Goal: Task Accomplishment & Management: Complete application form

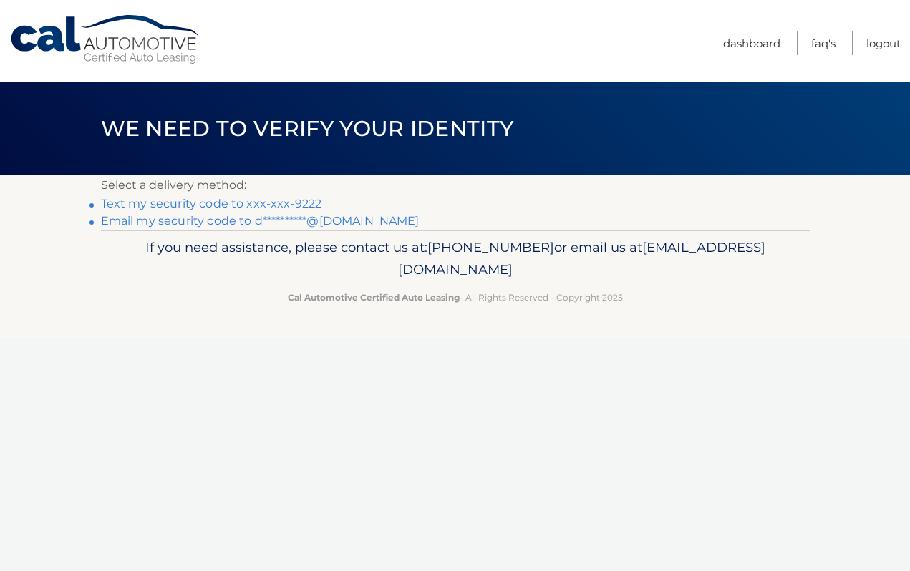
click at [305, 206] on link "Text my security code to xxx-xxx-9222" at bounding box center [211, 204] width 221 height 14
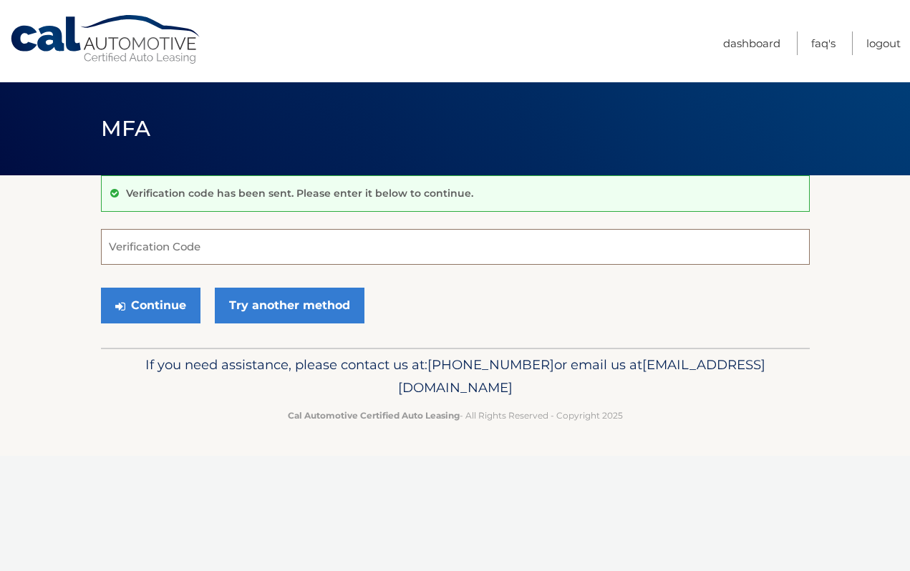
click at [493, 253] on input "Verification Code" at bounding box center [455, 247] width 709 height 36
click at [281, 237] on input "Verification Code" at bounding box center [455, 247] width 709 height 36
click at [168, 247] on input "Verification Code" at bounding box center [455, 247] width 709 height 36
type input "765859"
click at [177, 308] on button "Continue" at bounding box center [151, 306] width 100 height 36
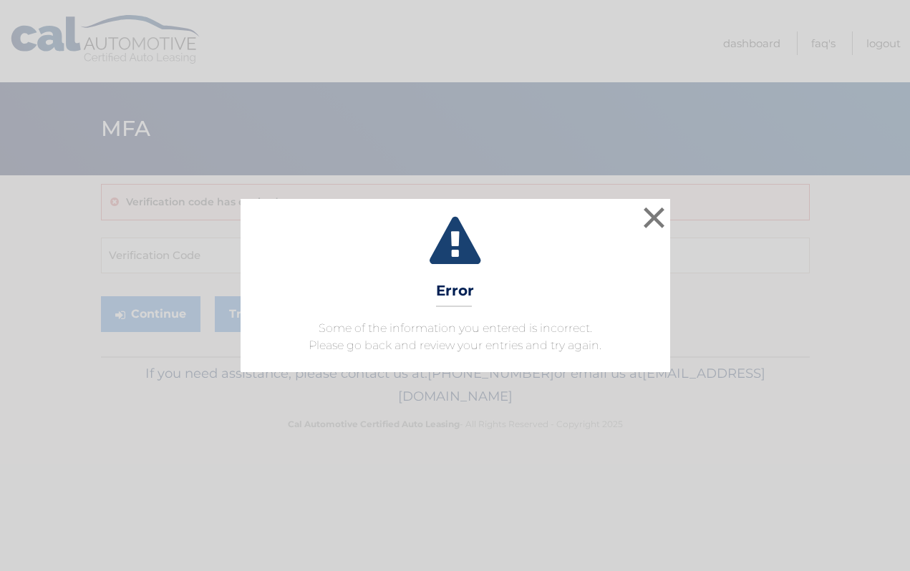
click at [135, 299] on div "× Error Some of the information you entered is incorrect. Please go back and re…" at bounding box center [455, 285] width 898 height 173
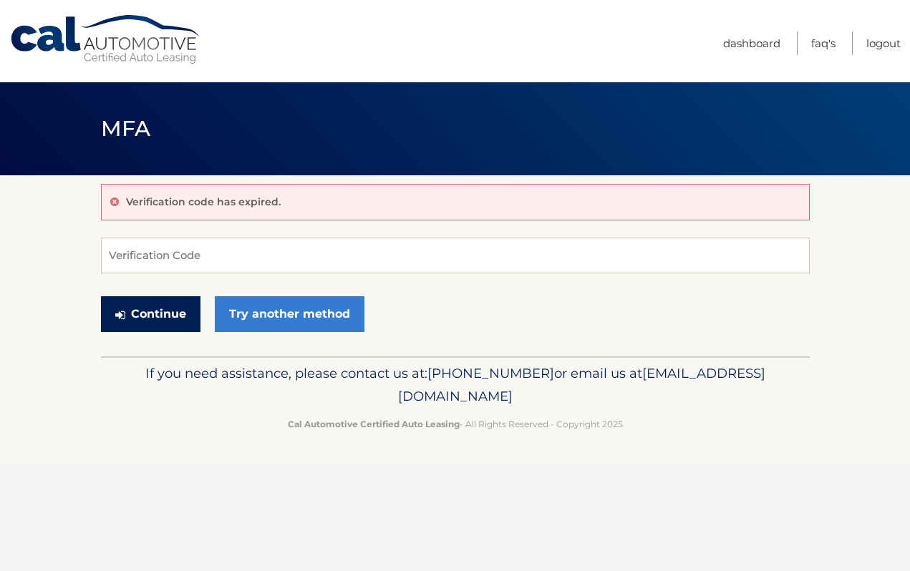
click at [158, 319] on button "Continue" at bounding box center [151, 314] width 100 height 36
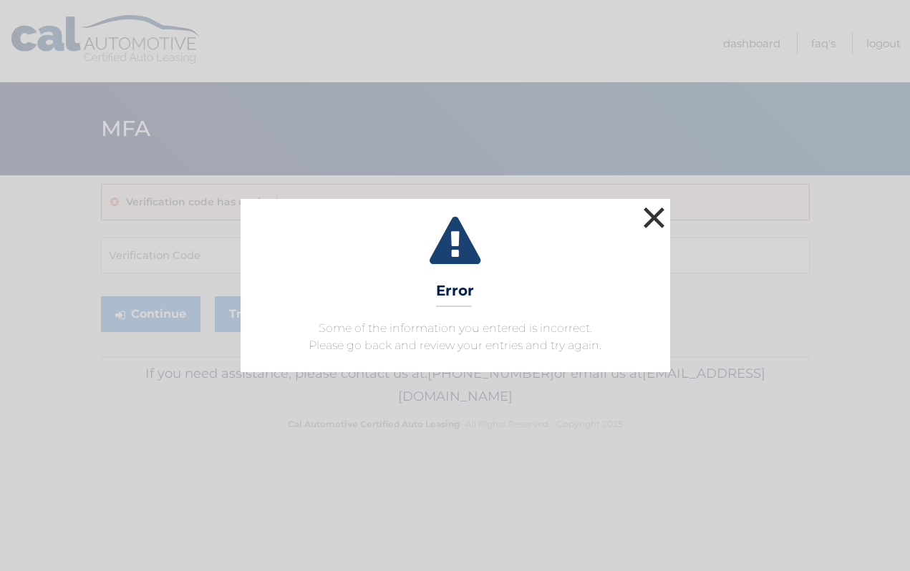
click at [647, 221] on button "×" at bounding box center [654, 217] width 29 height 29
drag, startPoint x: 654, startPoint y: 229, endPoint x: 445, endPoint y: 181, distance: 213.8
click at [647, 224] on button "×" at bounding box center [654, 217] width 29 height 29
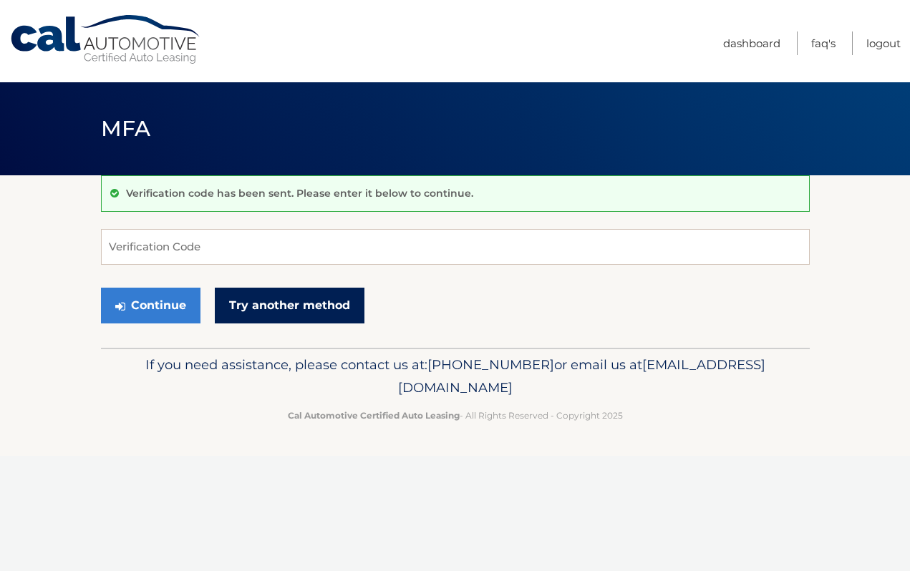
drag, startPoint x: 215, startPoint y: 500, endPoint x: 248, endPoint y: 296, distance: 207.4
click at [236, 404] on div "Cal Automotive Menu Dashboard FAQ's Logout MFA" at bounding box center [455, 285] width 910 height 571
click at [266, 247] on input "Verification Code" at bounding box center [455, 247] width 709 height 36
click at [67, 39] on link "Cal Automotive" at bounding box center [105, 39] width 193 height 51
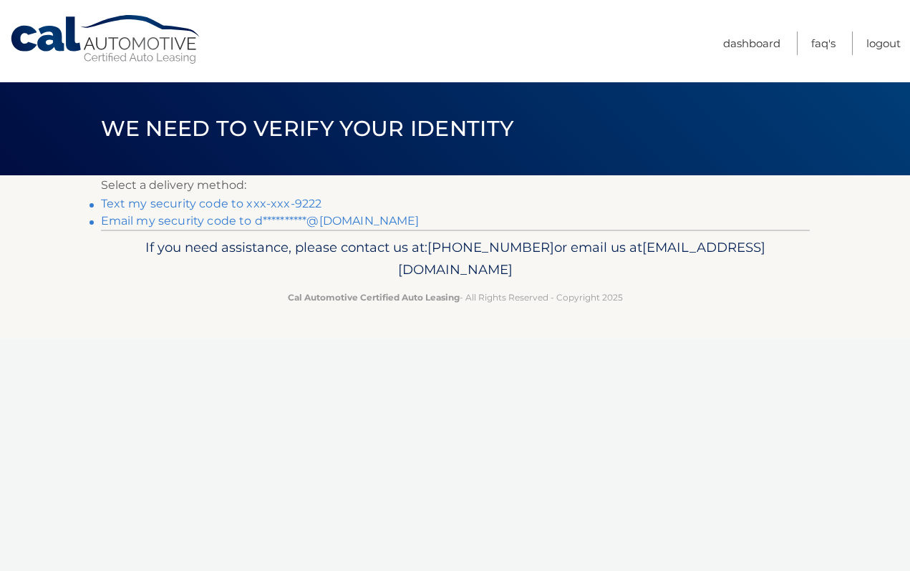
click at [298, 198] on link "Text my security code to xxx-xxx-9222" at bounding box center [211, 204] width 221 height 14
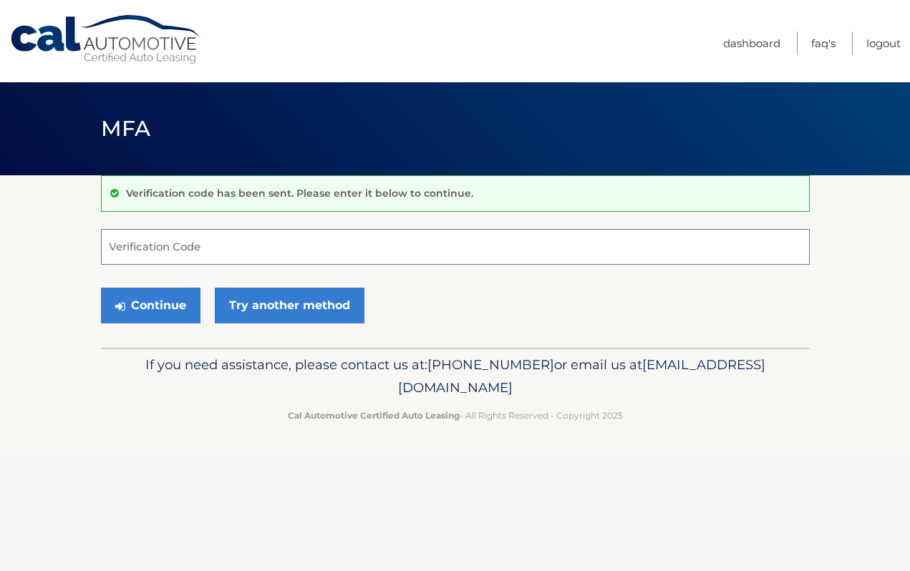
click at [118, 251] on input "Verification Code" at bounding box center [455, 247] width 709 height 36
type input "65752"
click at [152, 314] on button "Continue" at bounding box center [151, 306] width 100 height 36
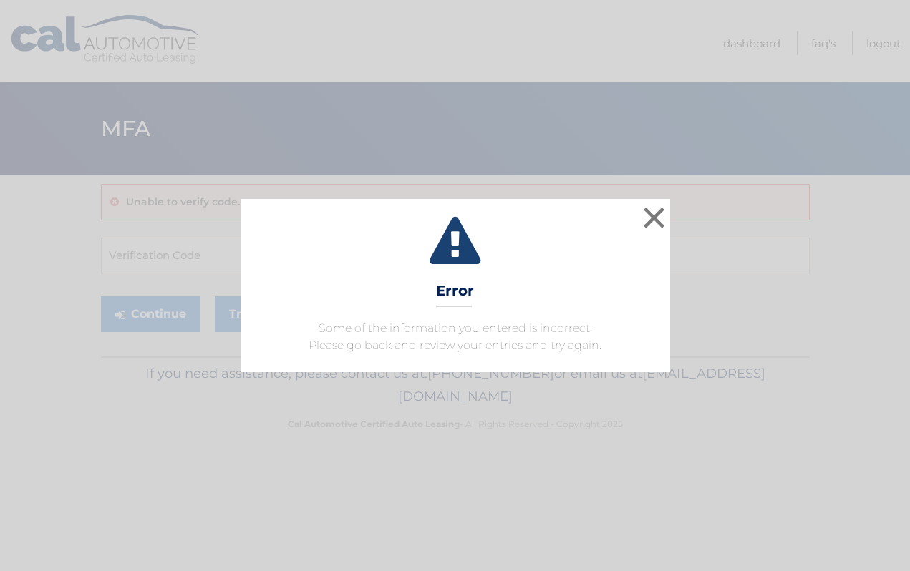
click at [200, 252] on div "× Error Some of the information you entered is incorrect. Please go back and re…" at bounding box center [455, 285] width 898 height 173
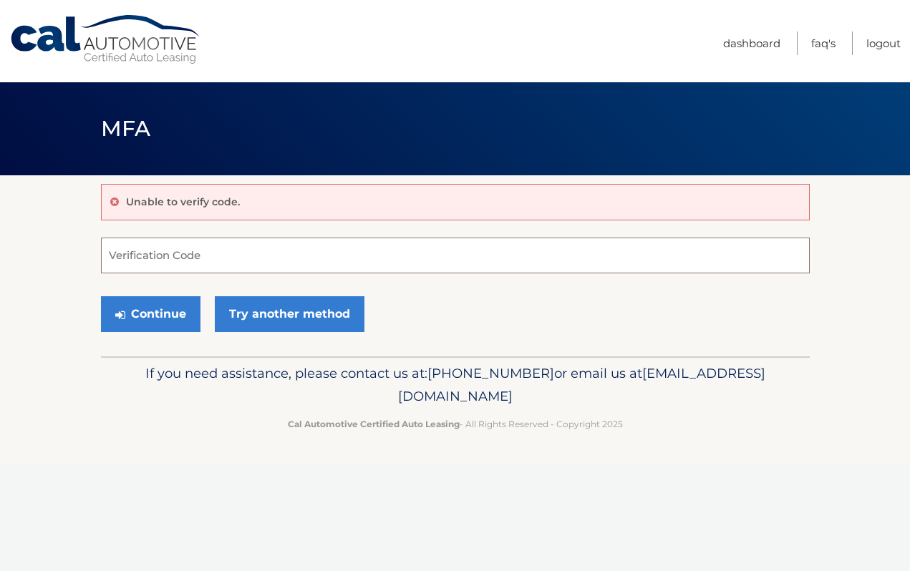
click at [200, 252] on input "Verification Code" at bounding box center [455, 256] width 709 height 36
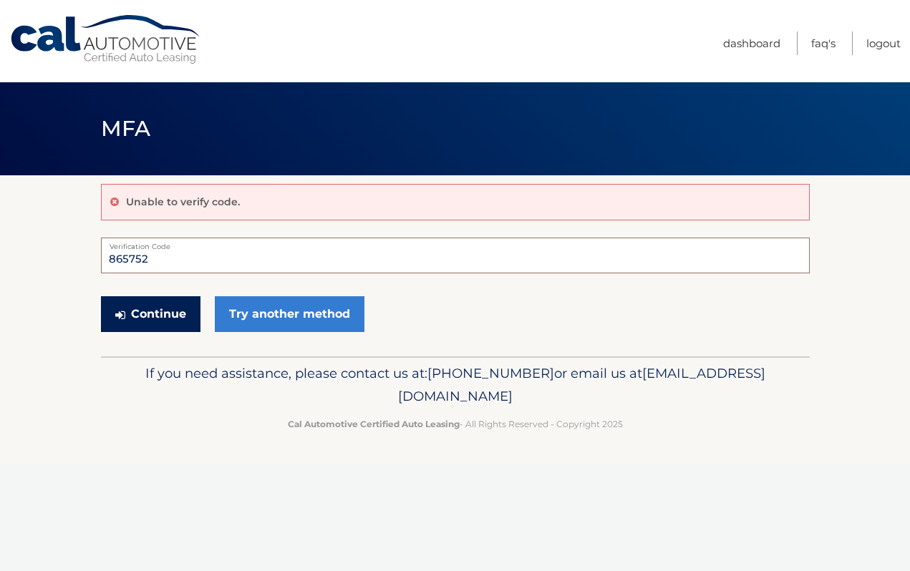
type input "865752"
click at [178, 316] on button "Continue" at bounding box center [151, 314] width 100 height 36
click at [159, 321] on button "Continue" at bounding box center [151, 314] width 100 height 36
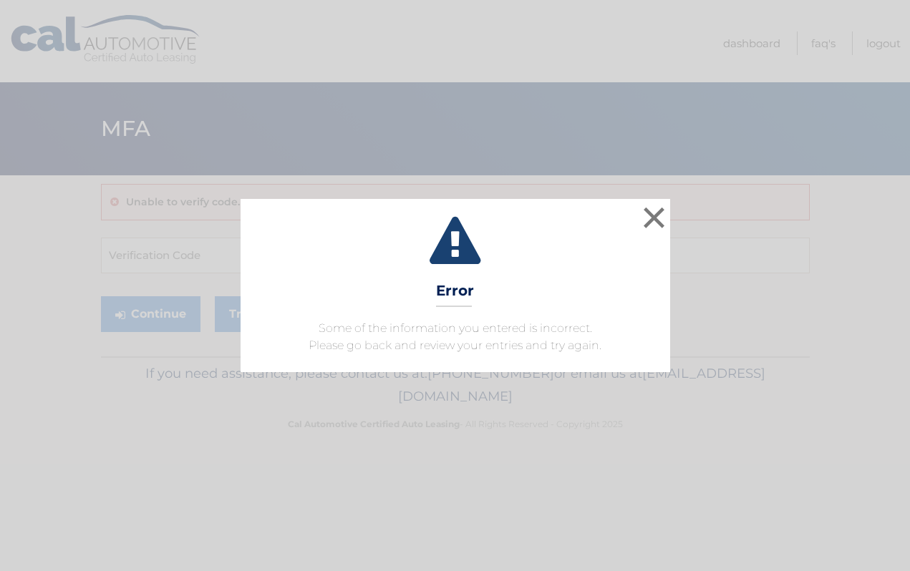
click at [671, 222] on div "× Error Some of the information you entered is incorrect. Please go back and re…" at bounding box center [455, 285] width 898 height 173
